Goal: Task Accomplishment & Management: Manage account settings

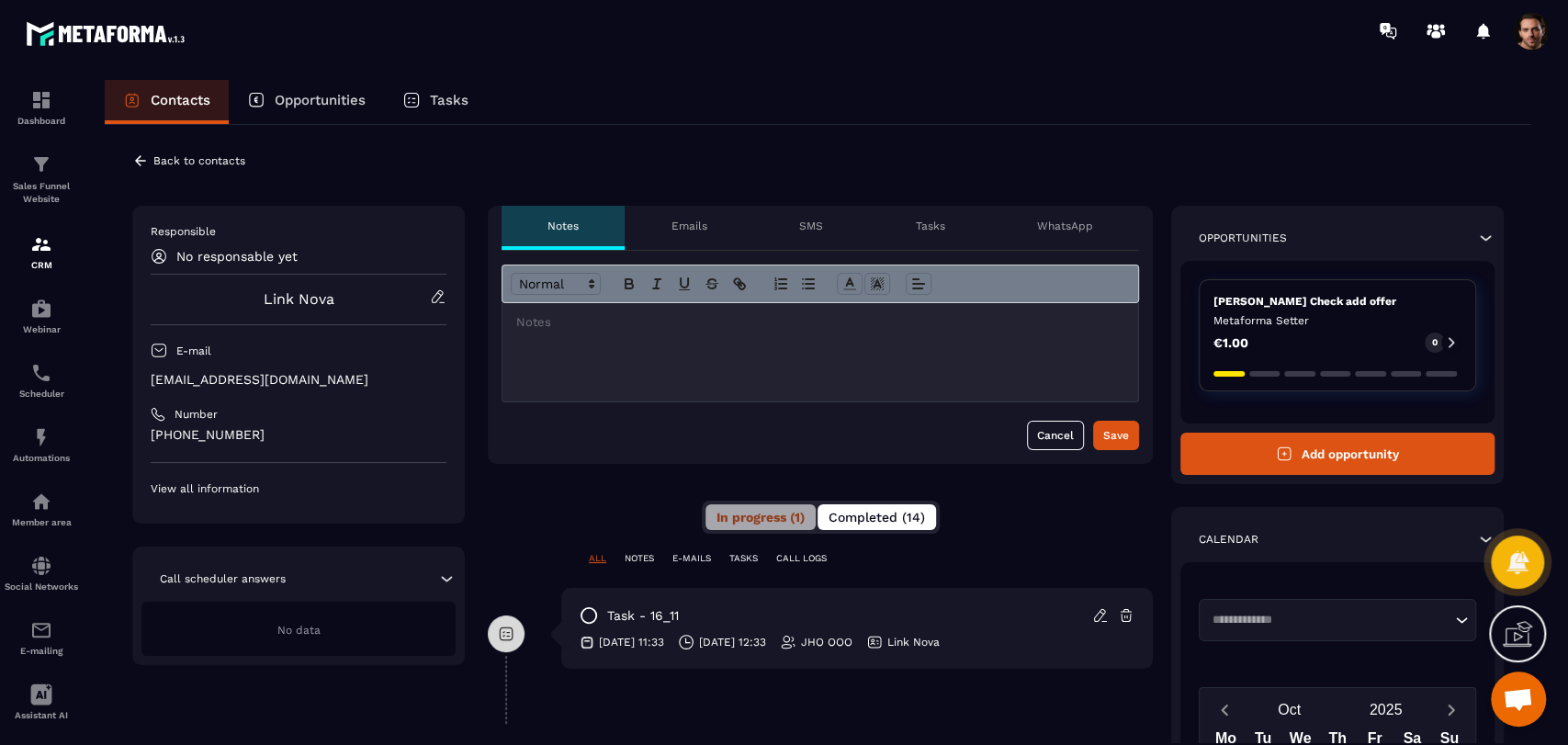
click at [924, 511] on span "Completed (14)" at bounding box center [877, 517] width 97 height 15
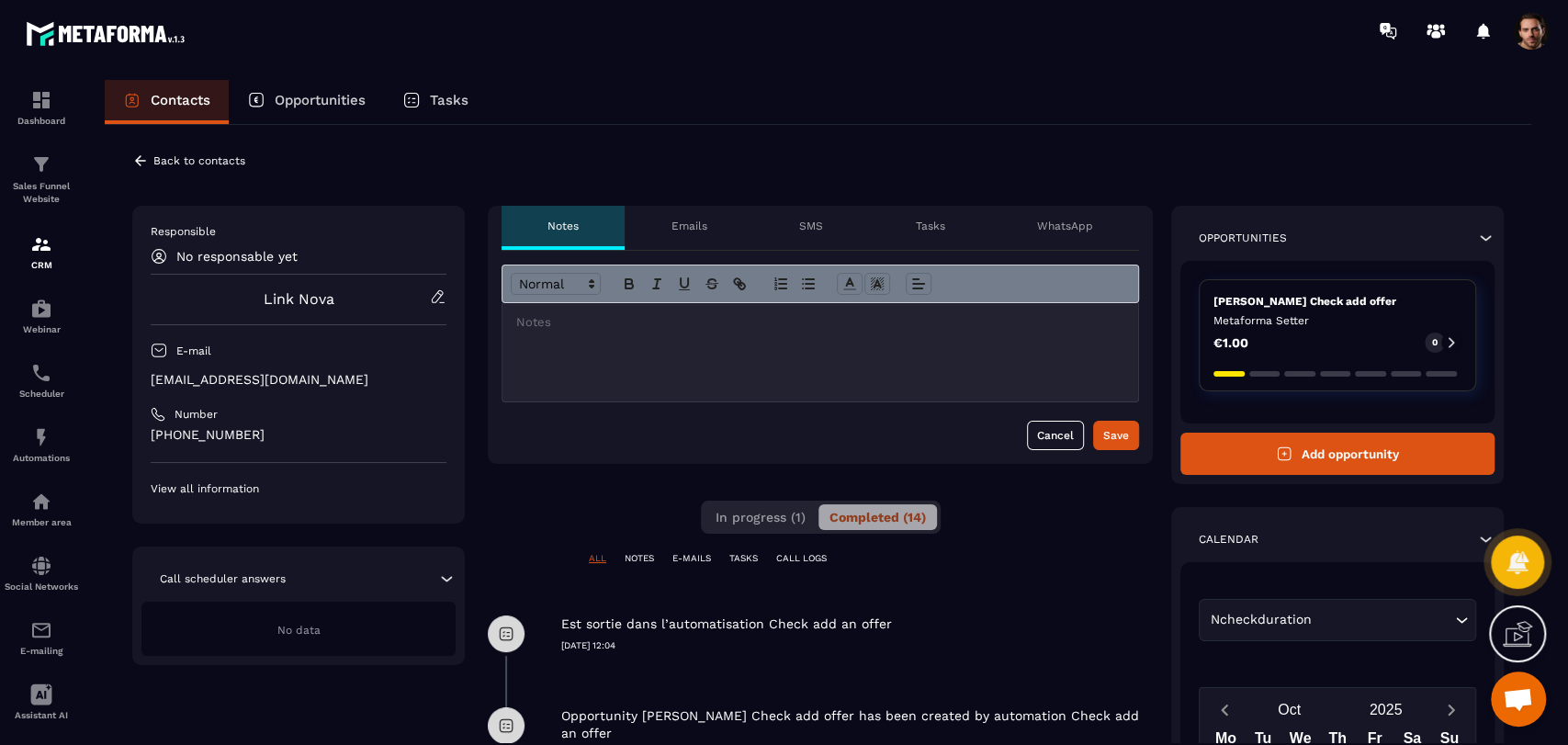
click at [136, 158] on icon at bounding box center [140, 160] width 17 height 17
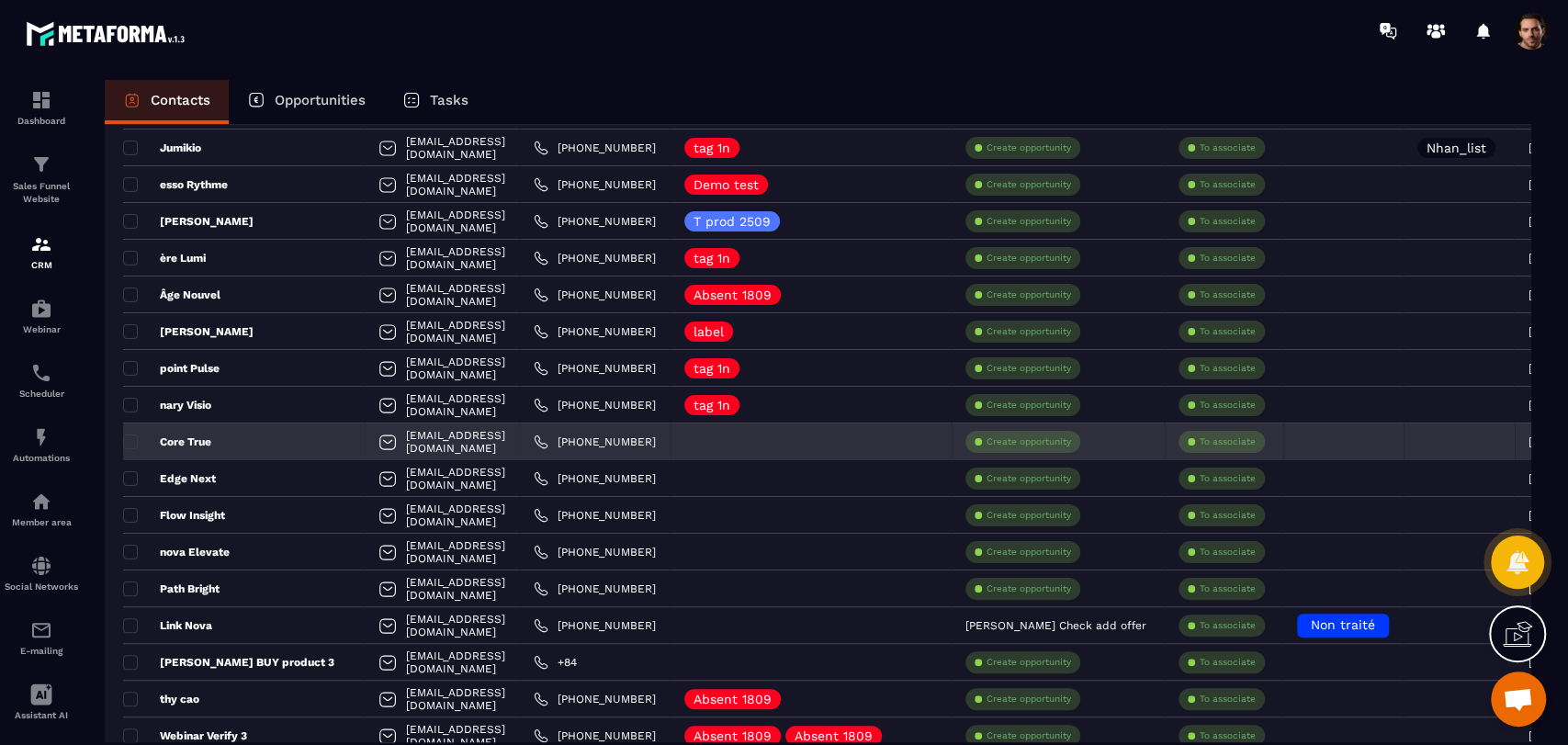
scroll to position [162, 0]
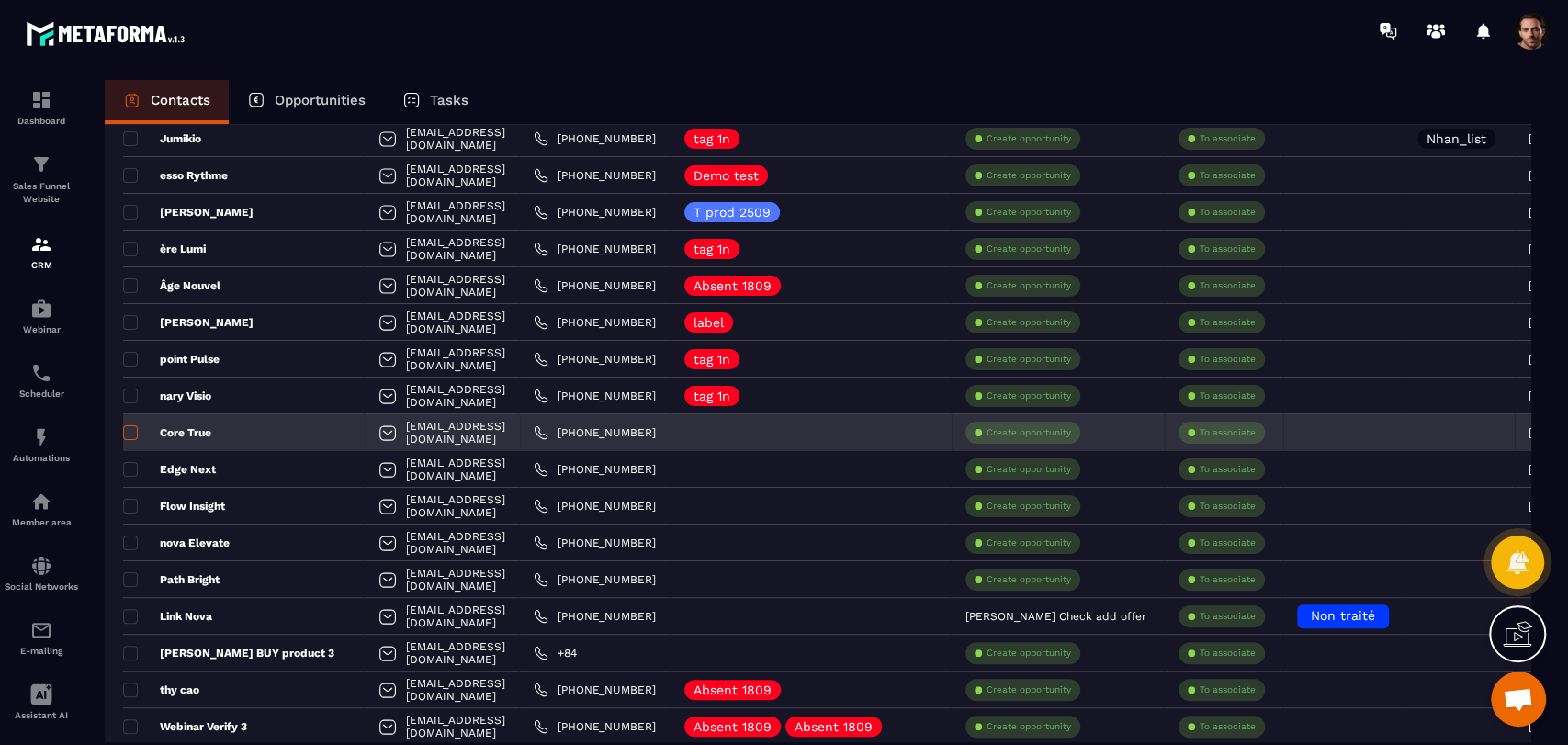
click at [130, 435] on span at bounding box center [130, 432] width 15 height 15
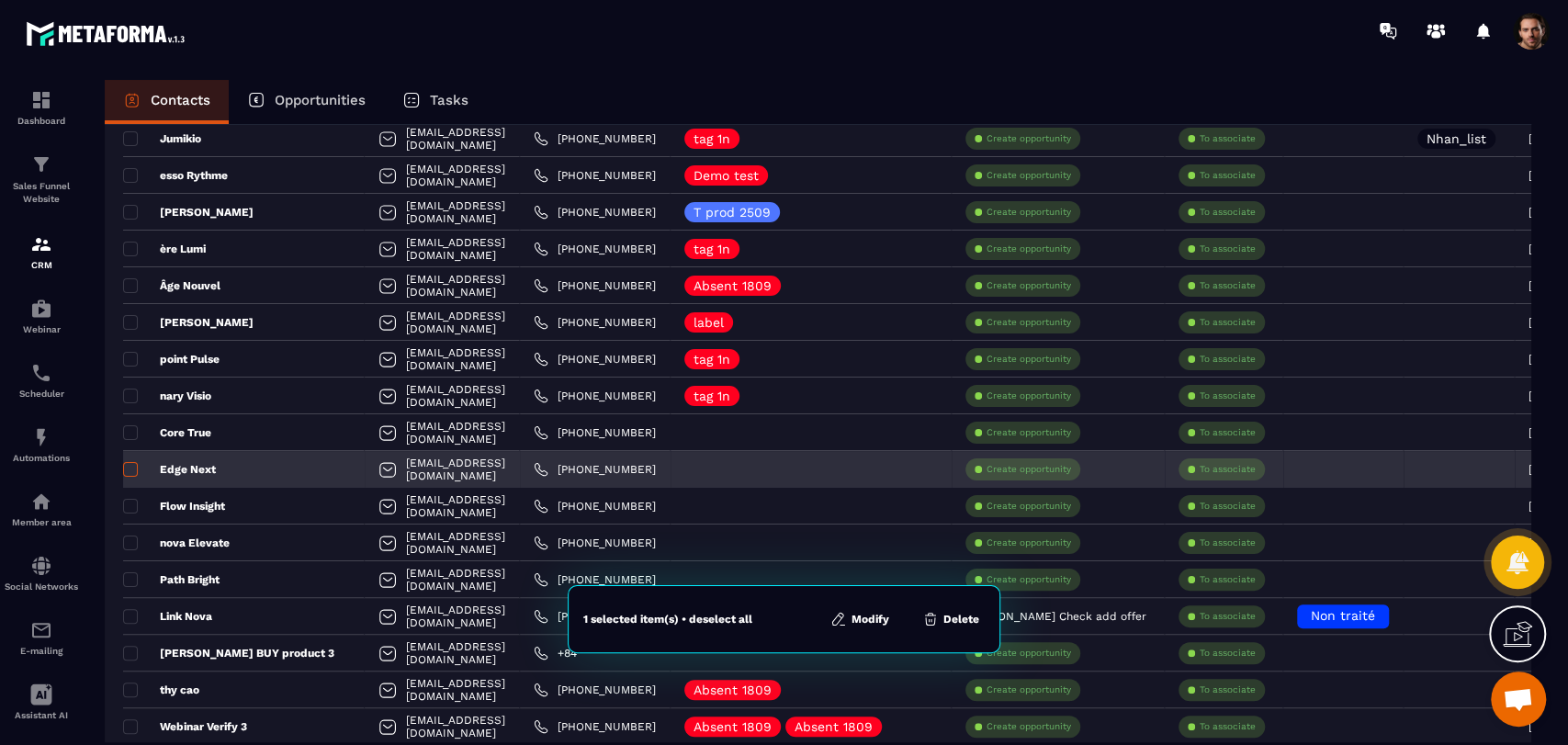
click at [129, 466] on span at bounding box center [130, 469] width 15 height 15
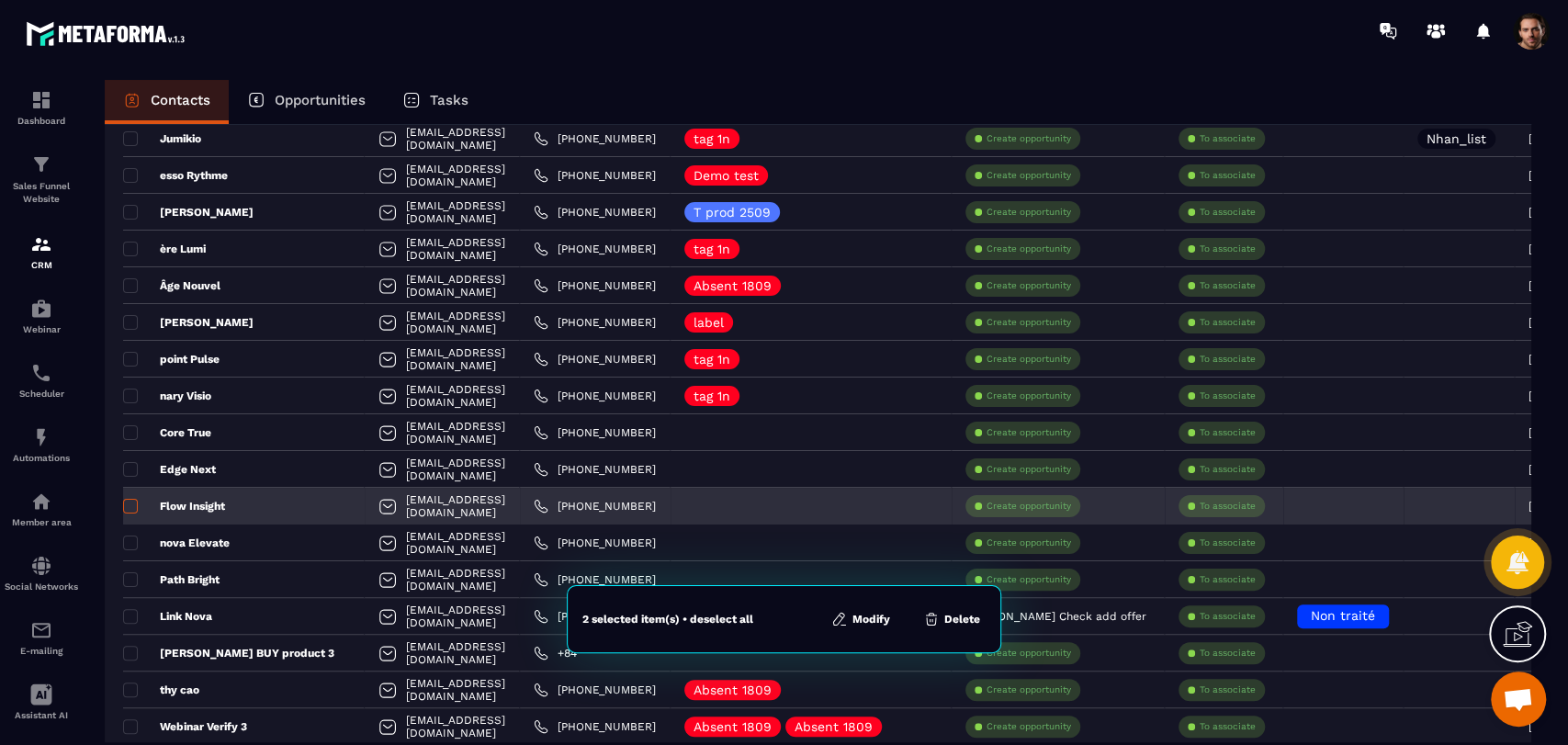
click at [125, 502] on span at bounding box center [130, 505] width 15 height 15
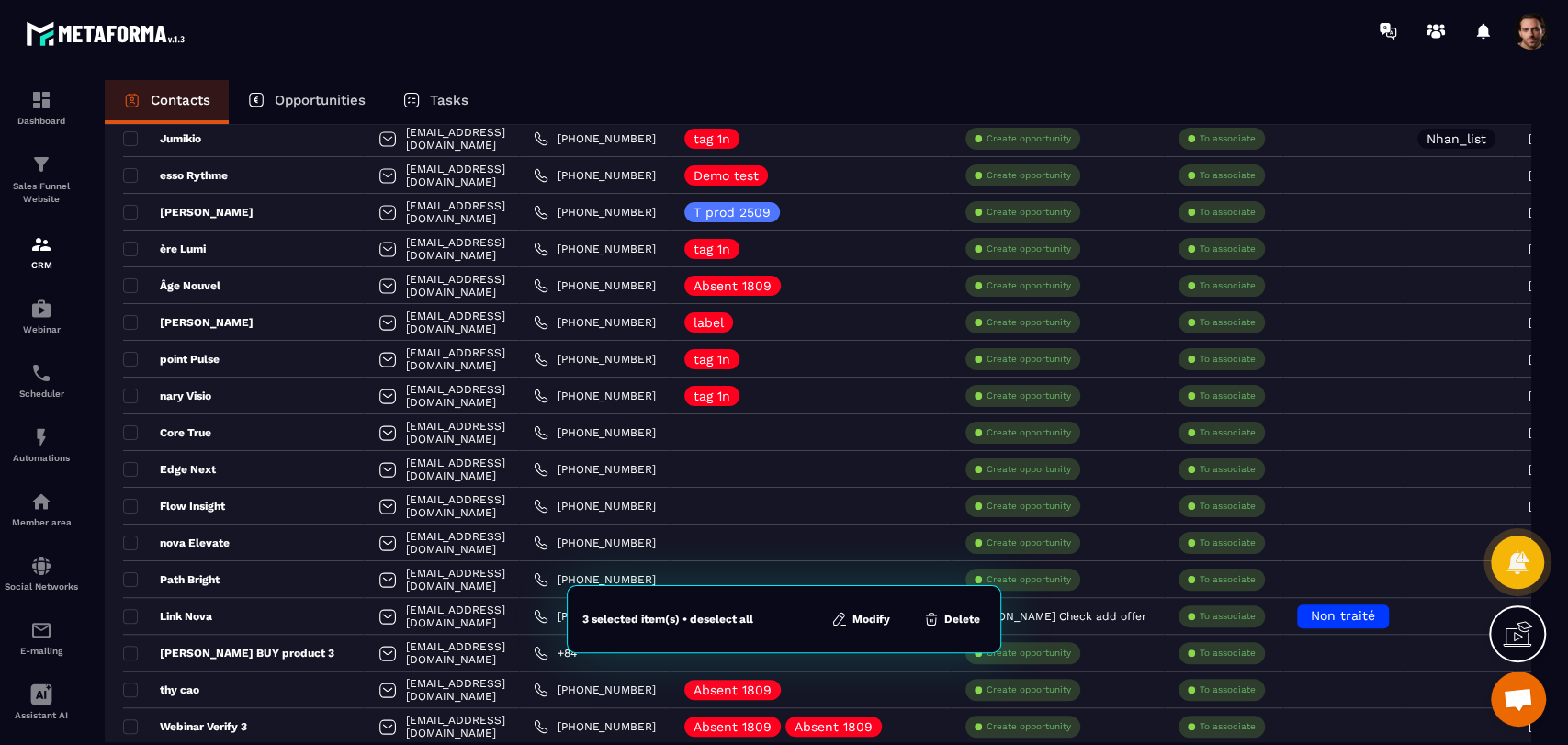
click at [870, 624] on button "Modify" at bounding box center [860, 619] width 69 height 19
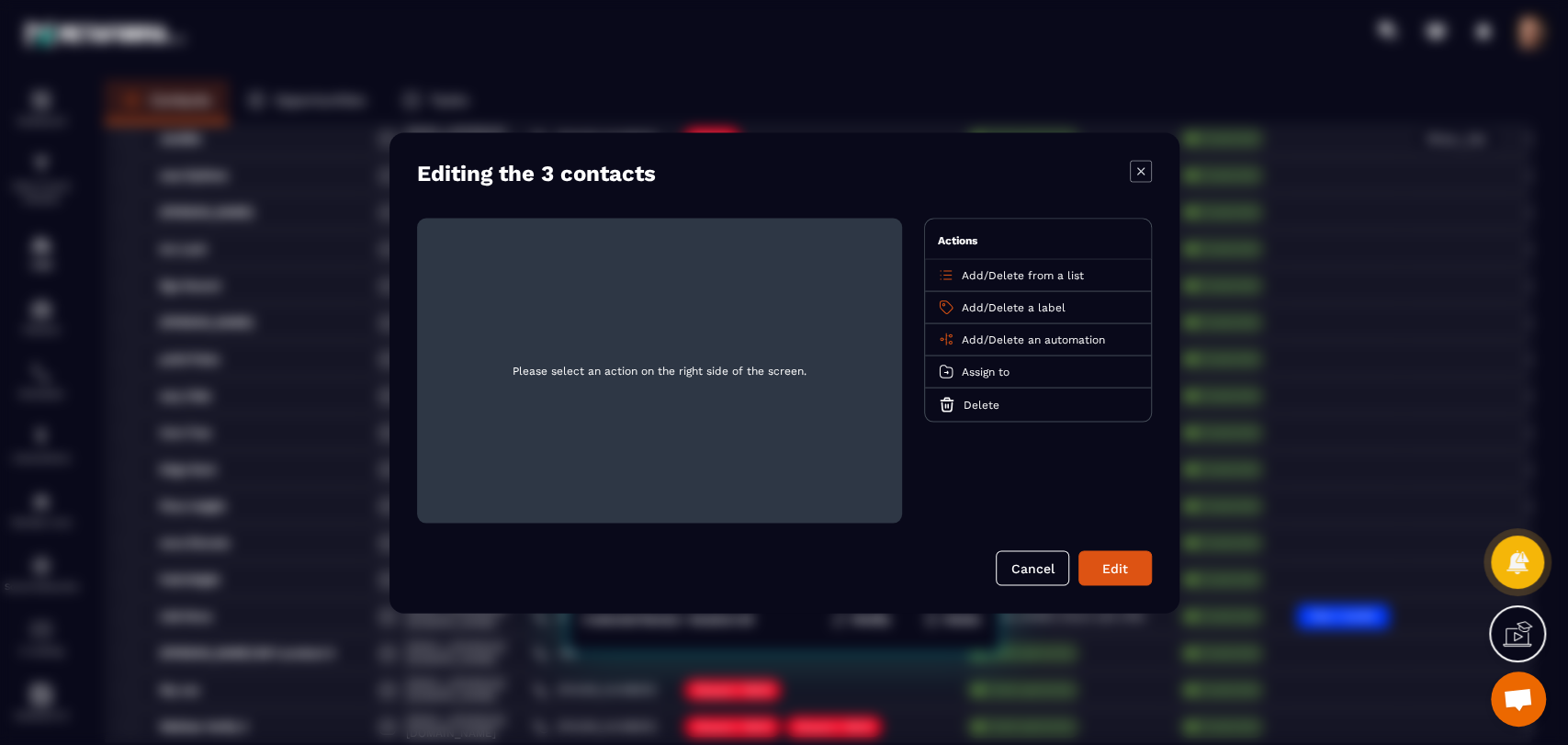
scroll to position [161, 0]
click at [970, 341] on span "Add" at bounding box center [973, 338] width 22 height 13
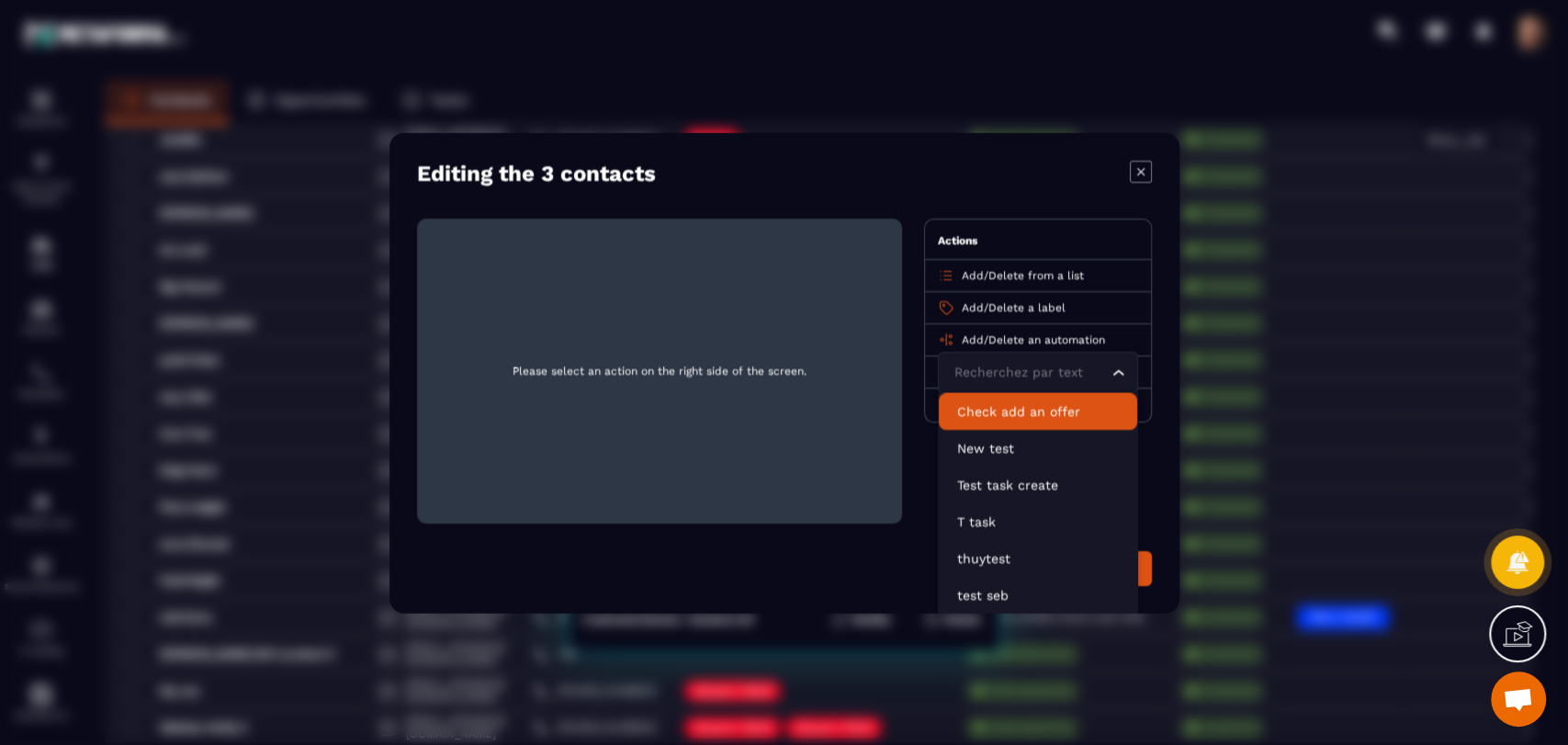
click at [1002, 413] on p "Check add an offer" at bounding box center [1037, 411] width 161 height 19
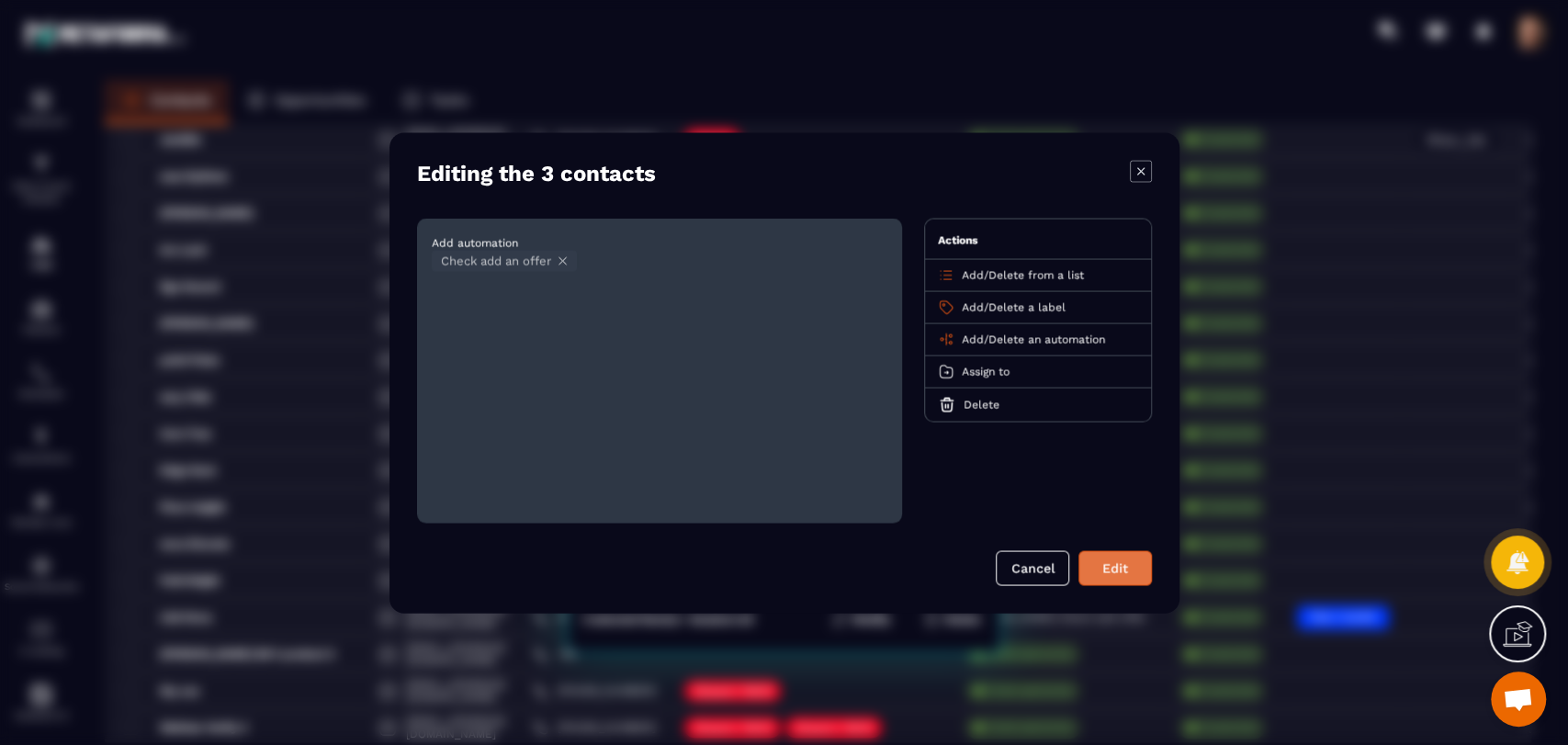
click at [1103, 560] on button "Edit" at bounding box center [1114, 568] width 73 height 35
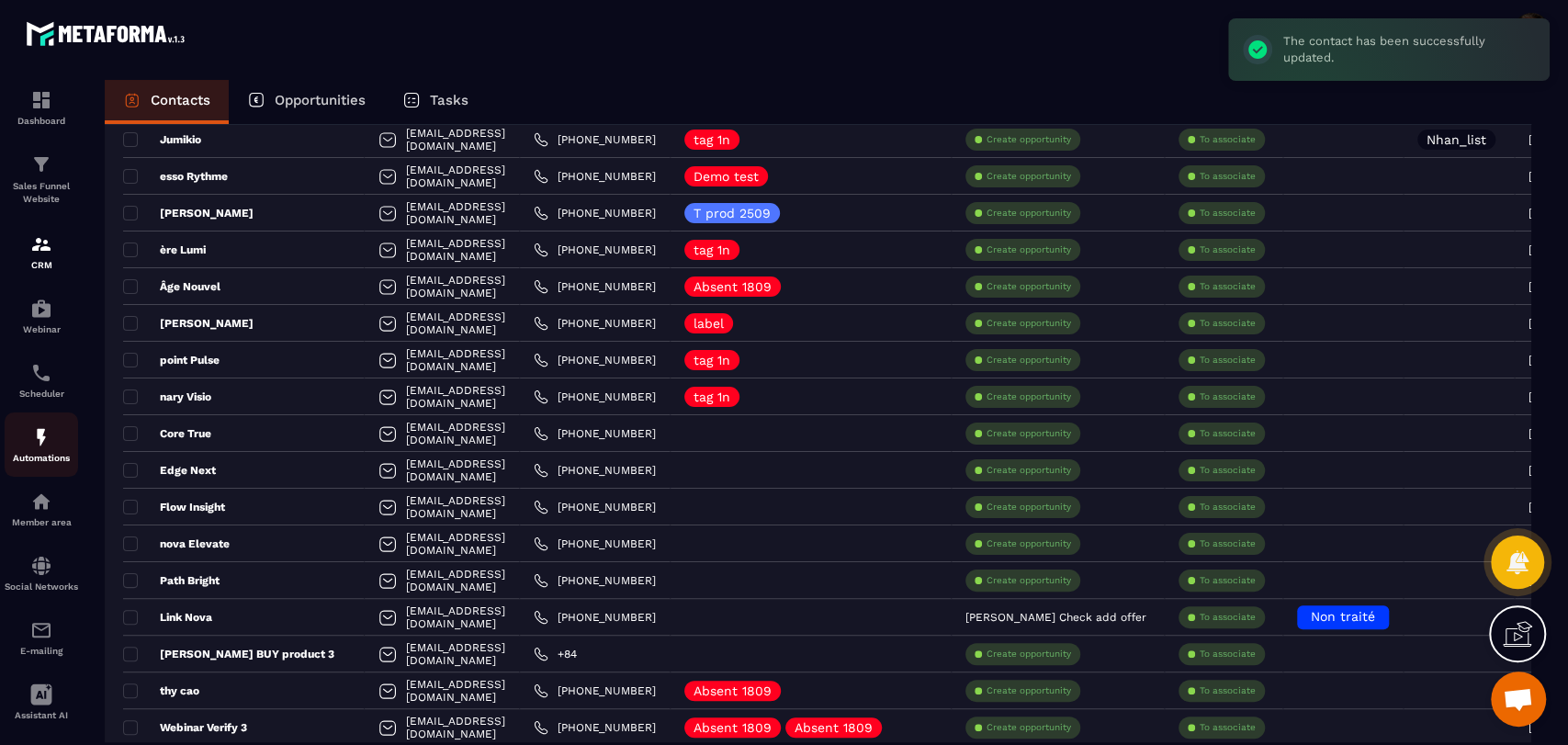
click at [44, 462] on p "Automations" at bounding box center [41, 458] width 73 height 10
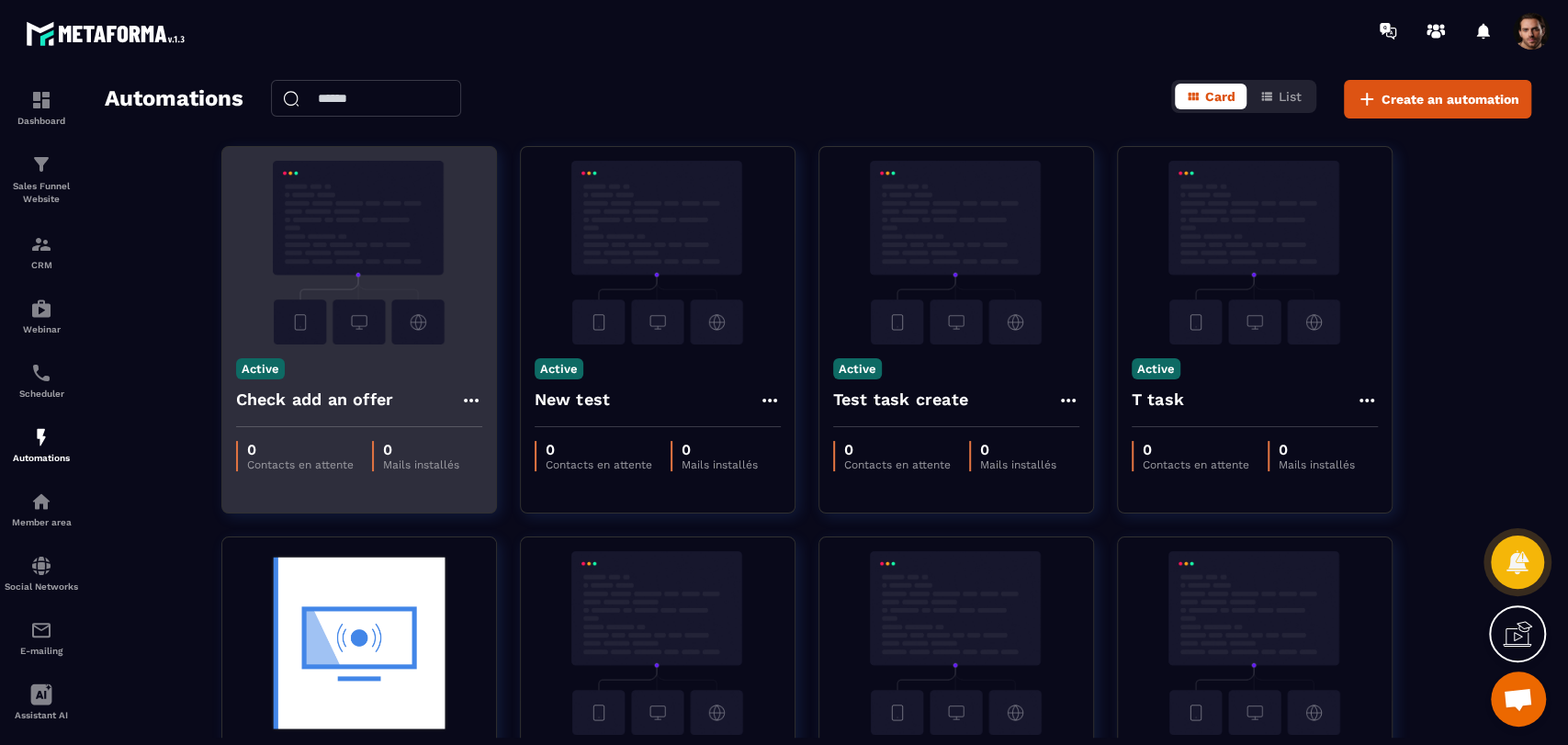
click at [473, 399] on icon at bounding box center [471, 400] width 22 height 22
click at [490, 435] on icon at bounding box center [487, 442] width 17 height 17
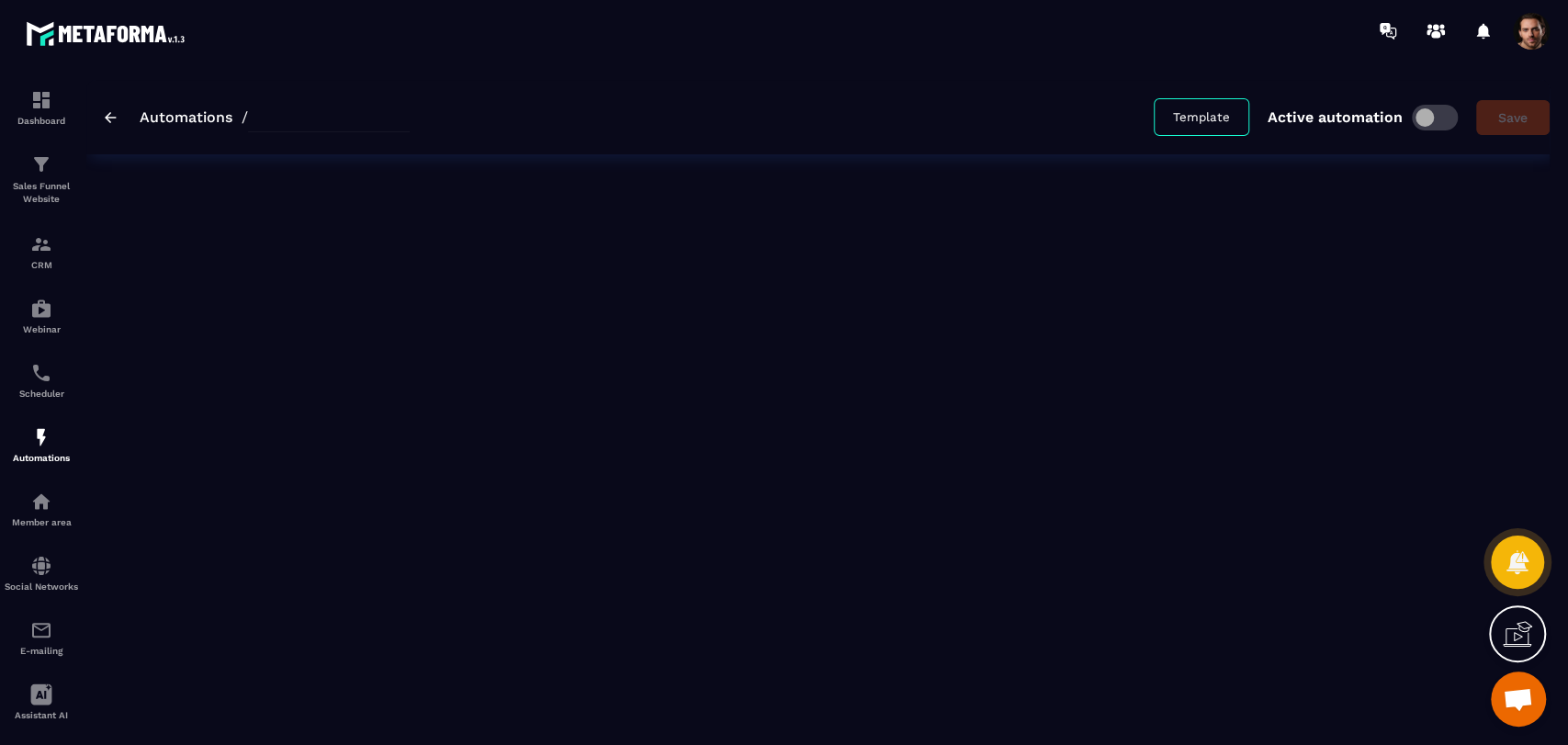
type input "**********"
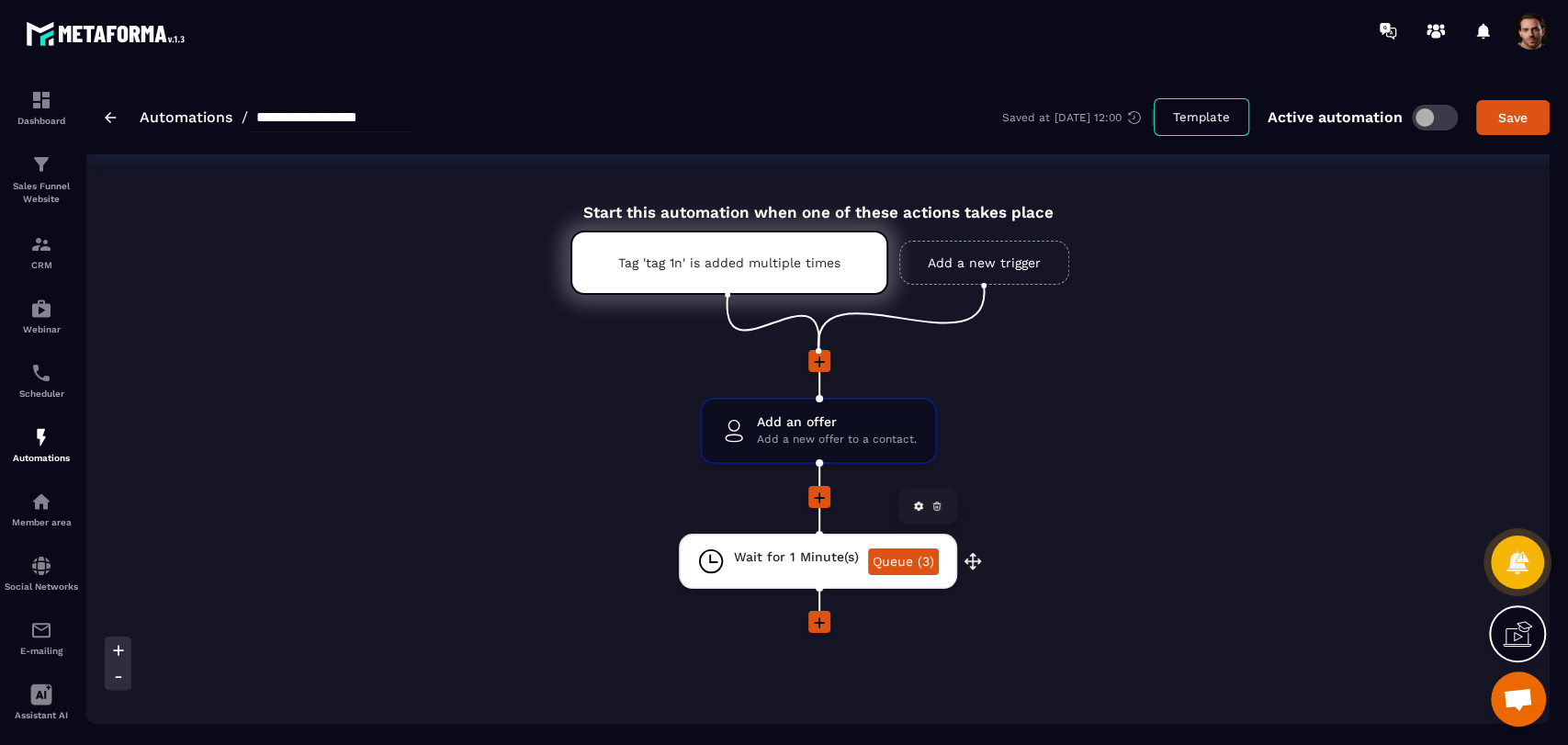
click at [892, 553] on link "Queue (3)" at bounding box center [903, 561] width 70 height 26
click at [913, 571] on link "Queue (3)" at bounding box center [903, 561] width 70 height 26
click at [895, 559] on link "Queue (3)" at bounding box center [903, 561] width 70 height 26
